Goal: Task Accomplishment & Management: Complete application form

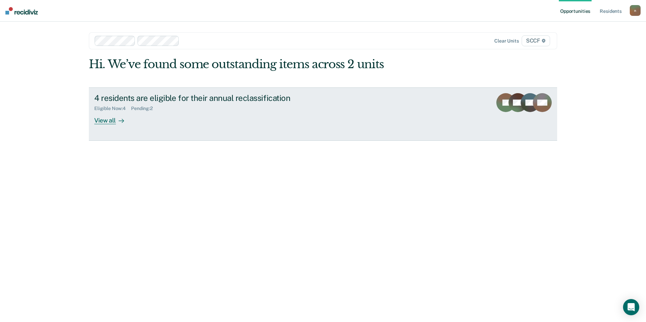
click at [145, 95] on div "4 residents are eligible for their annual reclassification" at bounding box center [212, 98] width 237 height 10
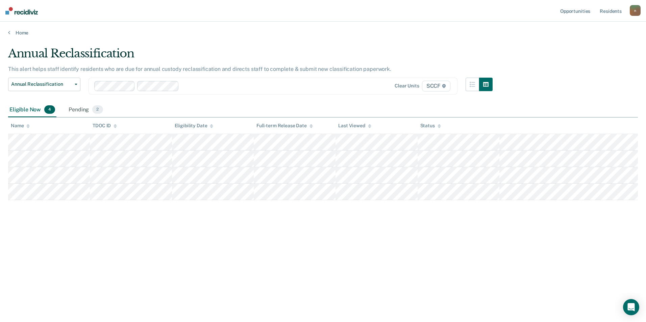
click at [433, 129] on th "Status" at bounding box center [458, 126] width 82 height 17
click at [488, 83] on button "button" at bounding box center [486, 85] width 14 height 14
click at [473, 86] on icon "button" at bounding box center [471, 84] width 5 height 5
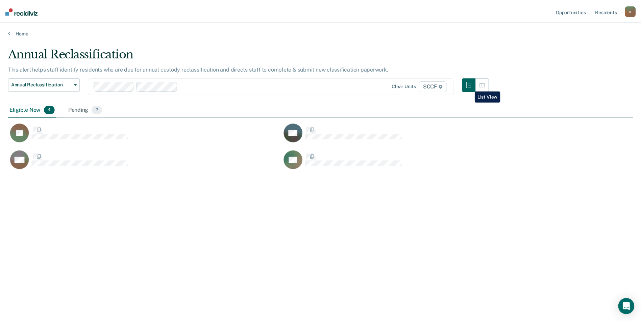
scroll to position [220, 624]
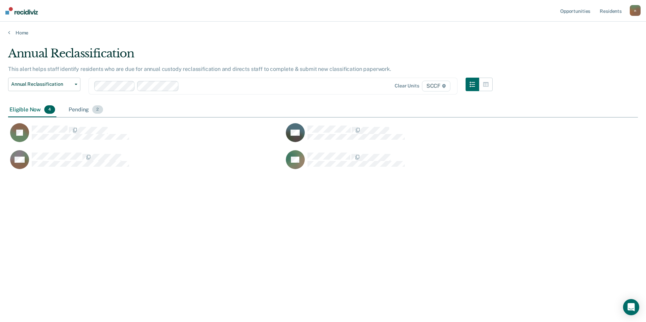
click at [81, 107] on div "Pending 2" at bounding box center [85, 110] width 37 height 15
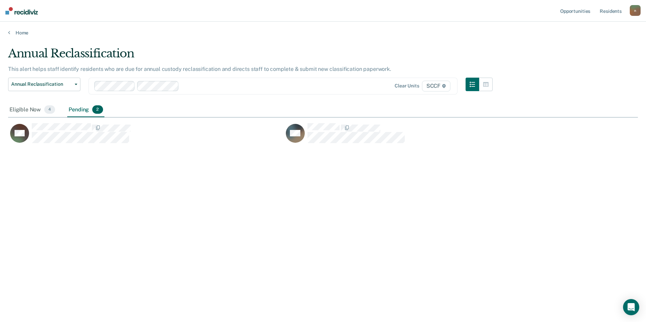
click at [81, 109] on div "Pending 2" at bounding box center [85, 110] width 37 height 15
click at [85, 111] on div "Pending 2" at bounding box center [85, 110] width 37 height 15
click at [17, 108] on div "Eligible Now 4" at bounding box center [32, 110] width 48 height 15
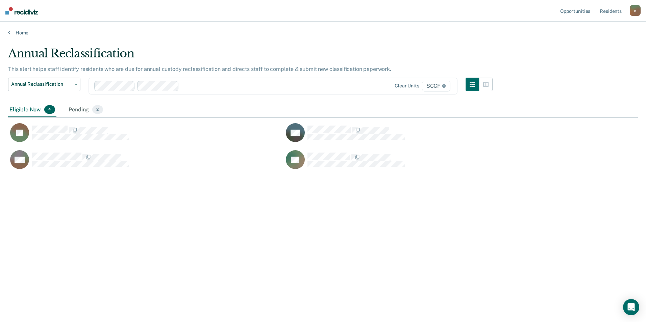
drag, startPoint x: 645, startPoint y: 169, endPoint x: 637, endPoint y: 199, distance: 30.9
click at [637, 199] on main "Annual Reclassification This alert helps staff identify residents who are due f…" at bounding box center [323, 178] width 646 height 284
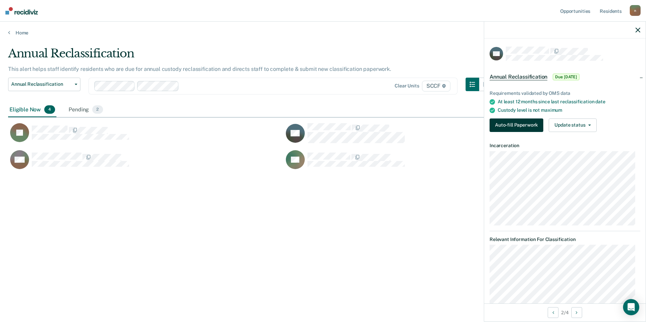
click at [532, 124] on button "Auto-fill Paperwork" at bounding box center [516, 126] width 54 height 14
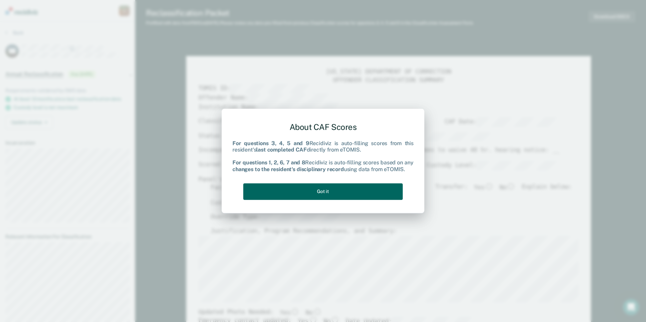
click at [310, 188] on button "Got it" at bounding box center [322, 191] width 159 height 17
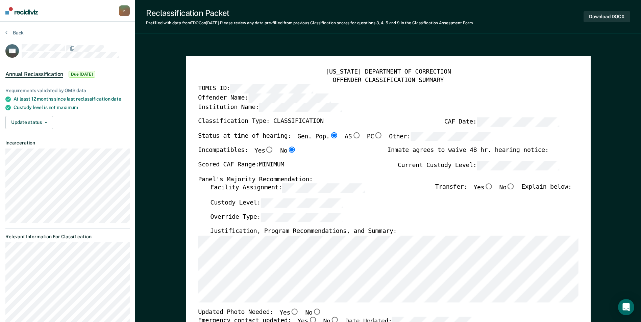
click at [32, 75] on span "Annual Reclassification" at bounding box center [34, 74] width 58 height 7
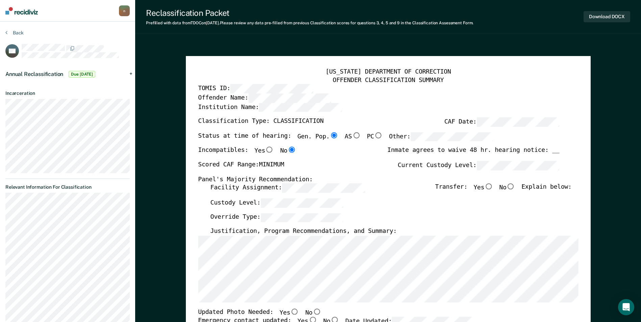
click at [36, 73] on span "Annual Reclassification" at bounding box center [34, 74] width 58 height 6
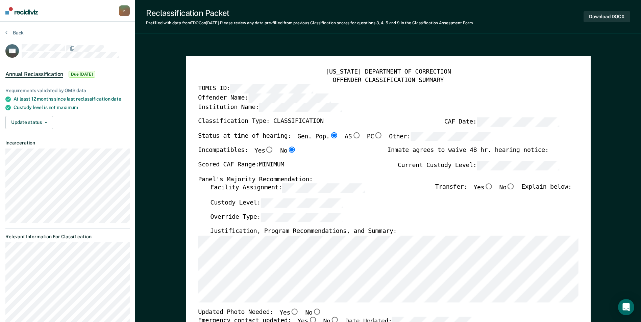
click at [36, 72] on span "Annual Reclassification" at bounding box center [34, 74] width 58 height 7
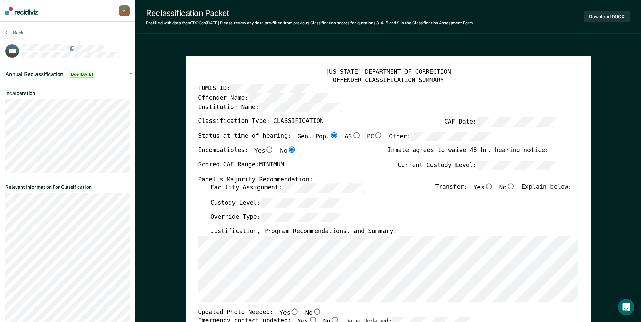
click at [51, 72] on span "Annual Reclassification" at bounding box center [34, 74] width 58 height 6
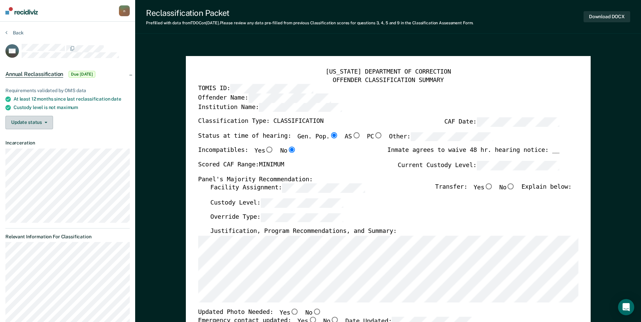
click at [43, 124] on button "Update status" at bounding box center [29, 123] width 48 height 14
click at [42, 117] on button "Update status" at bounding box center [29, 123] width 48 height 14
click at [514, 188] on input "No" at bounding box center [510, 187] width 9 height 6
type textarea "x"
radio input "true"
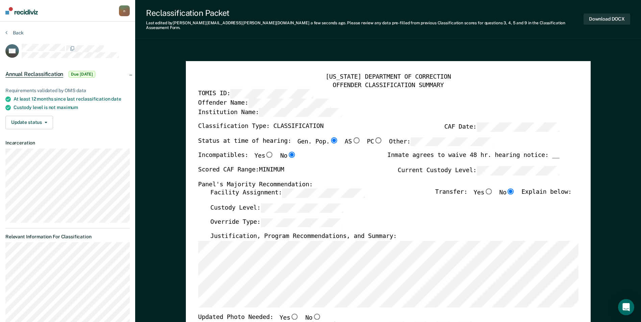
click at [355, 305] on div "[US_STATE] DEPARTMENT OF CORRECTION OFFENDER CLASSIFICATION SUMMARY TOMIS ID: O…" at bounding box center [388, 320] width 380 height 494
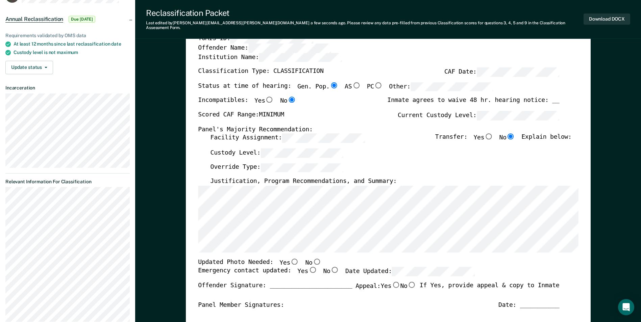
scroll to position [70, 0]
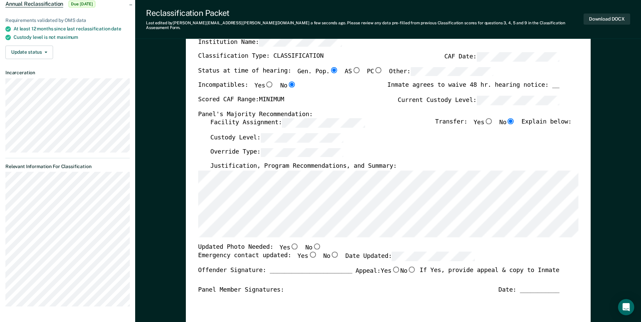
type textarea "x"
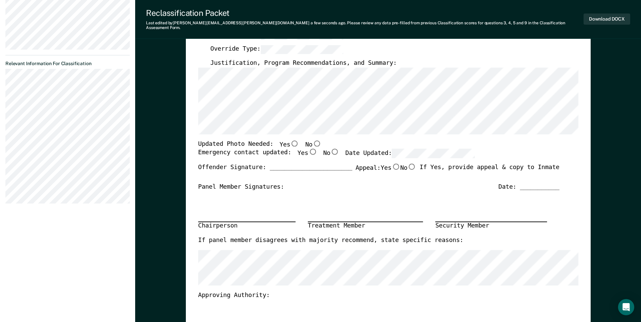
scroll to position [178, 0]
